Goal: Task Accomplishment & Management: Use online tool/utility

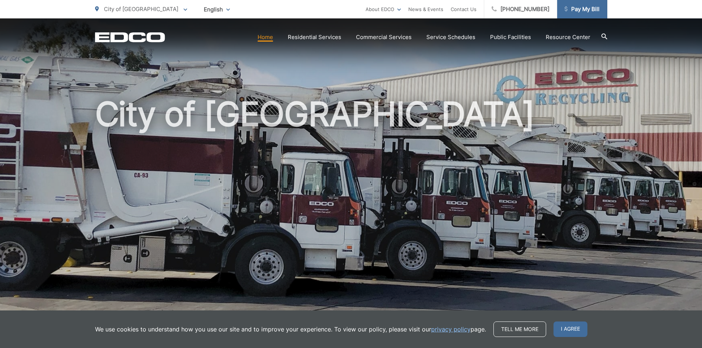
click at [576, 12] on span "Pay My Bill" at bounding box center [582, 9] width 35 height 9
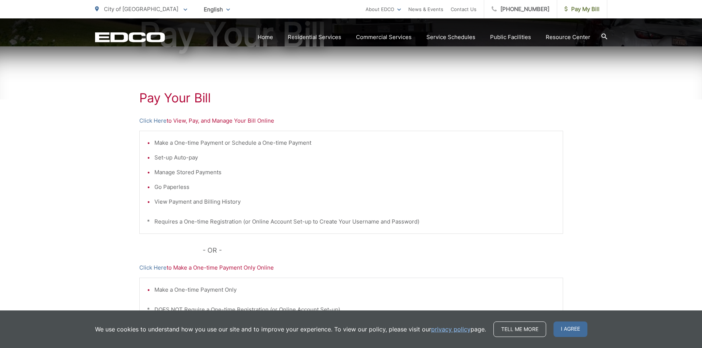
scroll to position [111, 0]
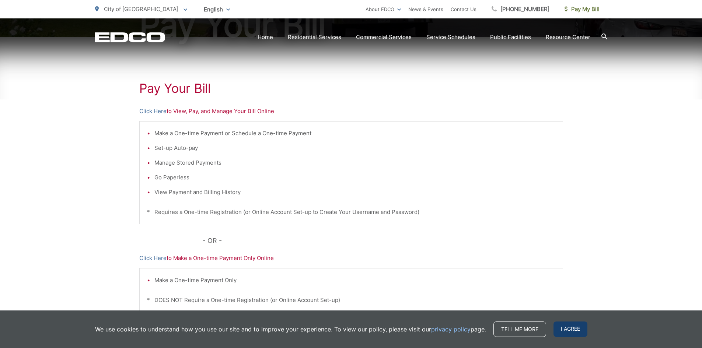
click at [566, 330] on span "I agree" at bounding box center [571, 329] width 34 height 15
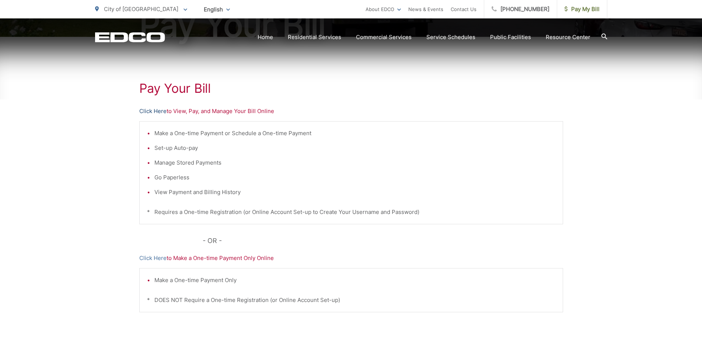
click at [150, 111] on link "Click Here" at bounding box center [152, 111] width 27 height 9
